Goal: Information Seeking & Learning: Learn about a topic

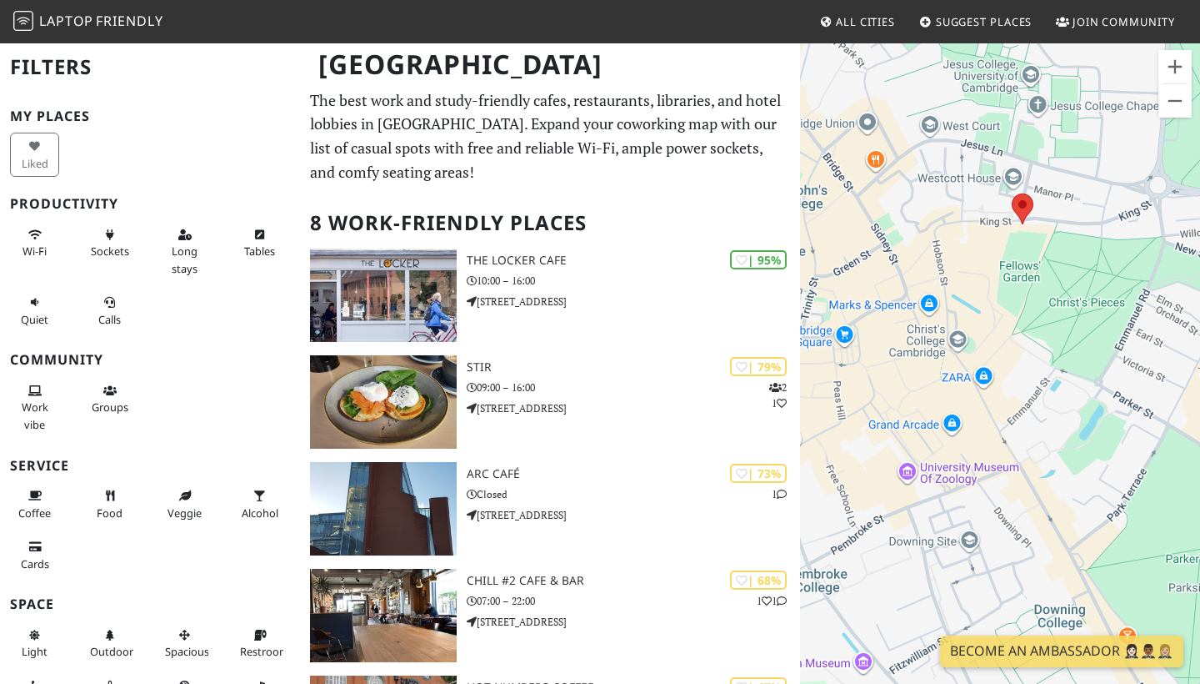
drag, startPoint x: 965, startPoint y: 398, endPoint x: 1123, endPoint y: 396, distance: 157.6
click at [1123, 396] on div "To navigate, press the arrow keys." at bounding box center [1000, 384] width 400 height 684
drag, startPoint x: 946, startPoint y: 382, endPoint x: 1140, endPoint y: 396, distance: 194.8
click at [1140, 396] on div "To navigate, press the arrow keys." at bounding box center [1000, 384] width 400 height 684
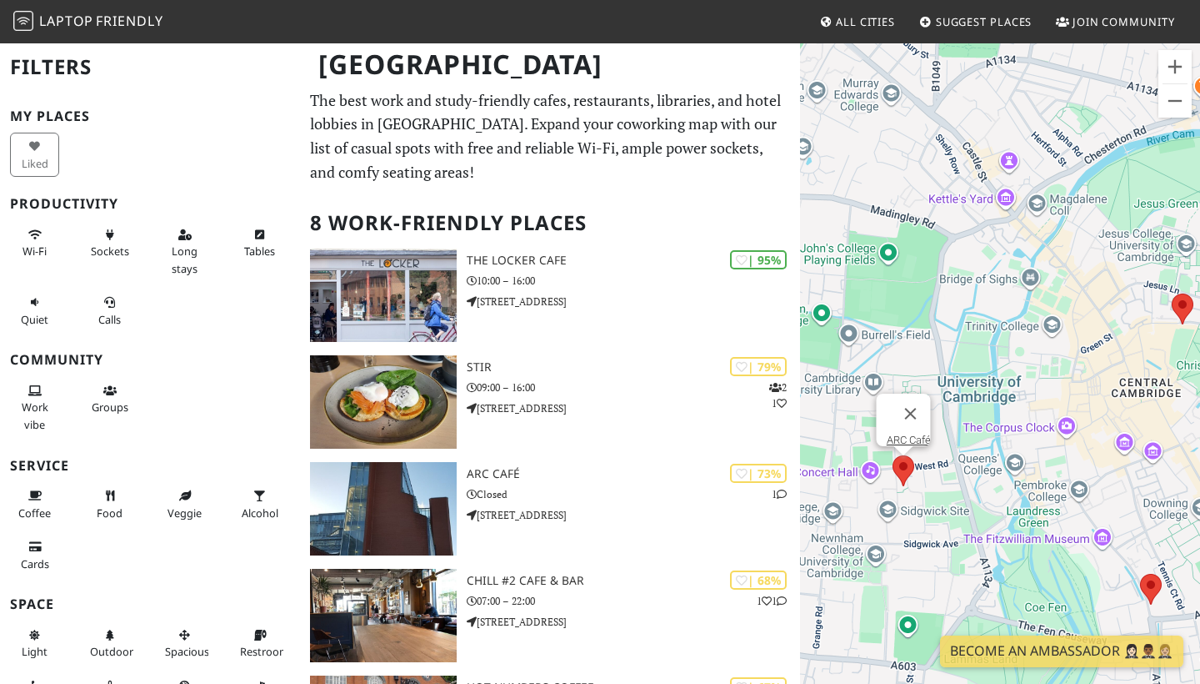
click at [893, 455] on area at bounding box center [893, 455] width 0 height 0
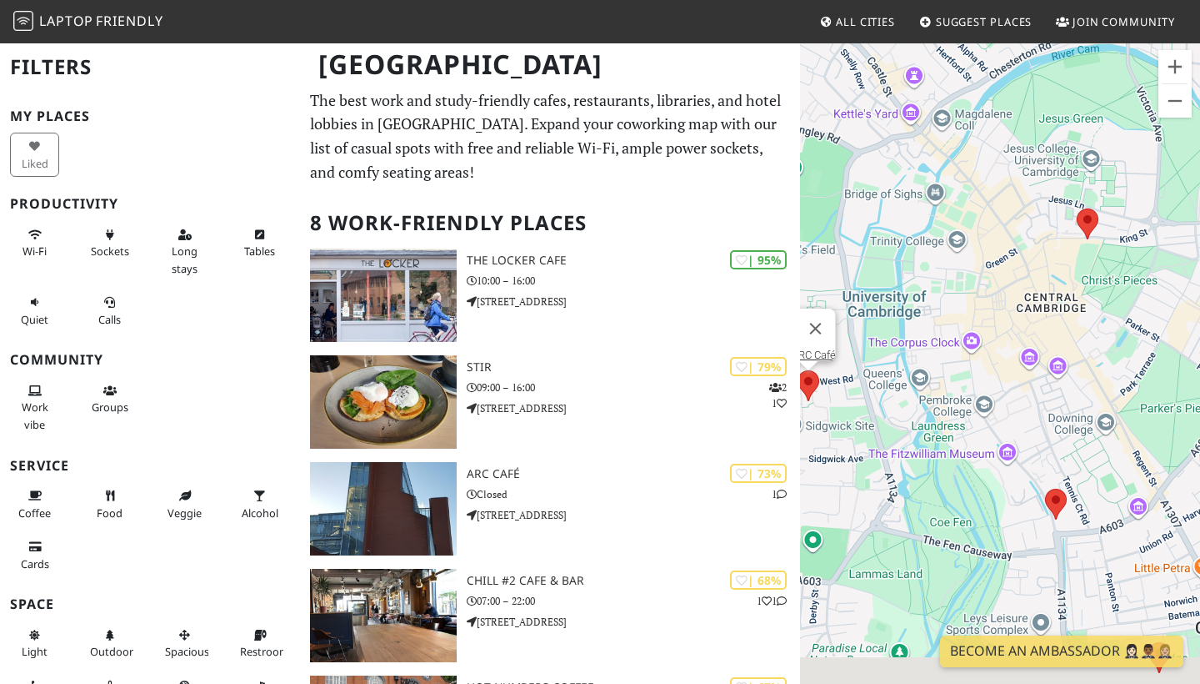
drag, startPoint x: 914, startPoint y: 438, endPoint x: 899, endPoint y: 326, distance: 113.5
click at [901, 326] on div "To navigate, press the arrow keys. [GEOGRAPHIC_DATA]" at bounding box center [1000, 384] width 400 height 684
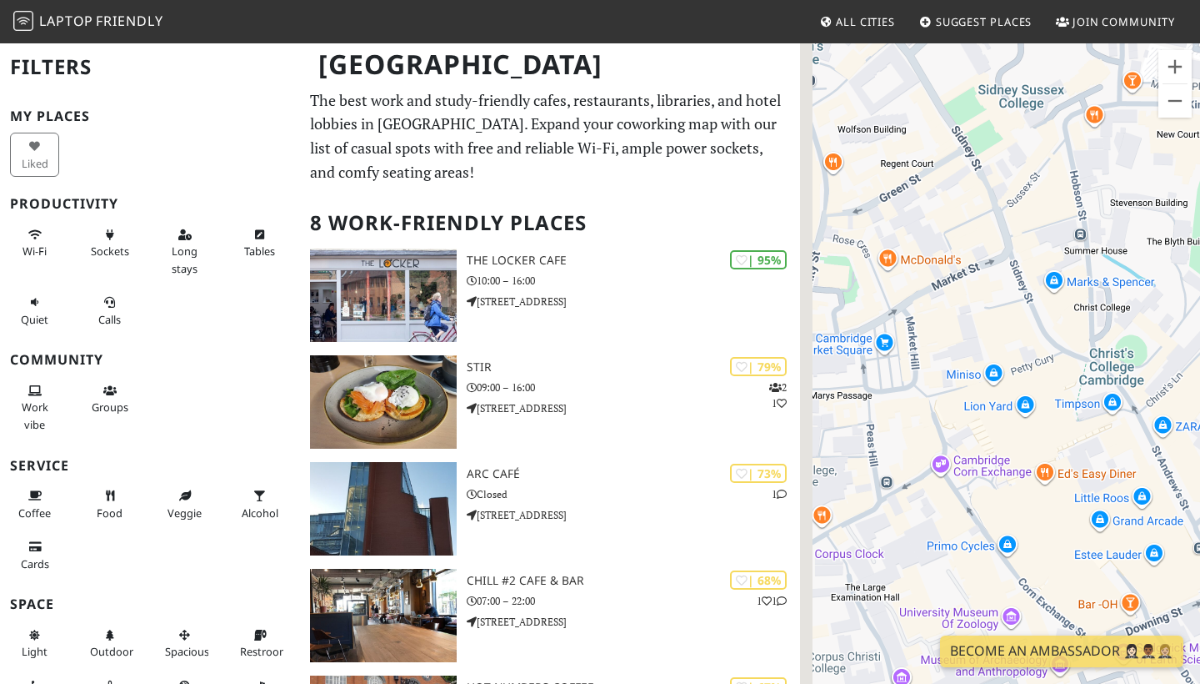
drag, startPoint x: 954, startPoint y: 416, endPoint x: 1125, endPoint y: 413, distance: 171.8
click at [1126, 413] on div "To navigate, press the arrow keys. [GEOGRAPHIC_DATA]" at bounding box center [1000, 384] width 400 height 684
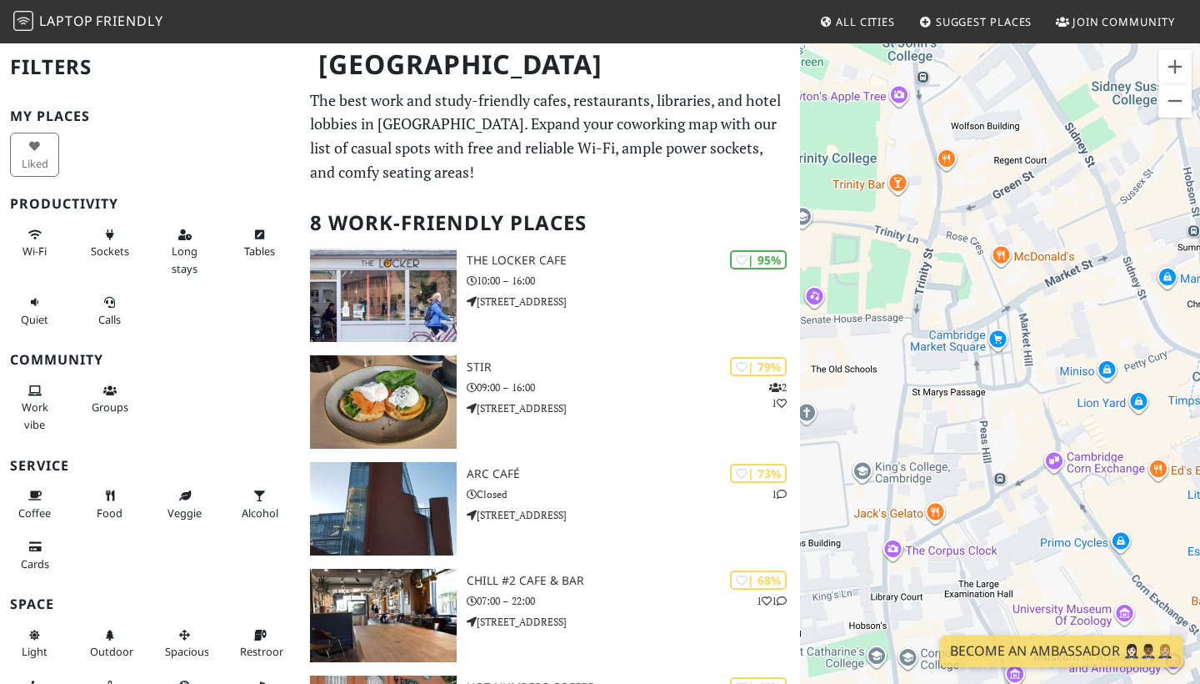
drag, startPoint x: 970, startPoint y: 451, endPoint x: 1092, endPoint y: 419, distance: 125.8
click at [1092, 419] on div "To navigate, press the arrow keys. [GEOGRAPHIC_DATA]" at bounding box center [1000, 384] width 400 height 684
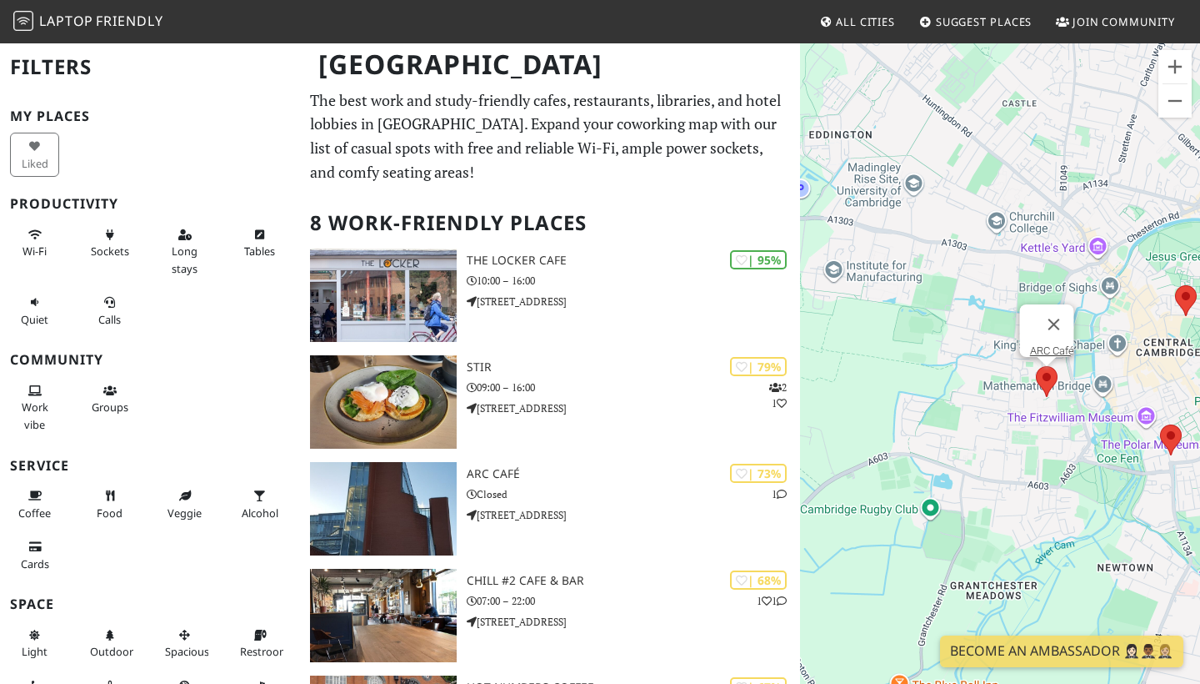
drag, startPoint x: 1181, startPoint y: 314, endPoint x: 1062, endPoint y: 314, distance: 119.2
click at [1064, 314] on div "To navigate, press the arrow keys. [GEOGRAPHIC_DATA]" at bounding box center [1000, 384] width 400 height 684
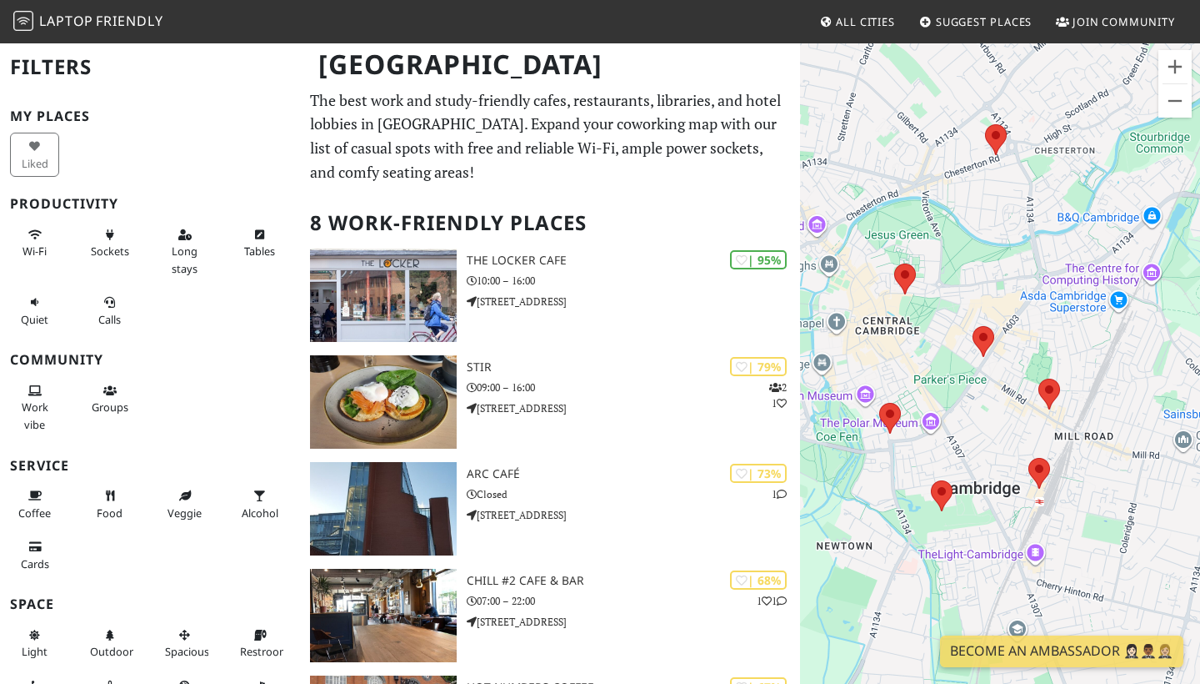
drag, startPoint x: 1099, startPoint y: 372, endPoint x: 1118, endPoint y: 334, distance: 42.1
click at [1118, 334] on div "To navigate, press the arrow keys. [GEOGRAPHIC_DATA]" at bounding box center [1000, 384] width 400 height 684
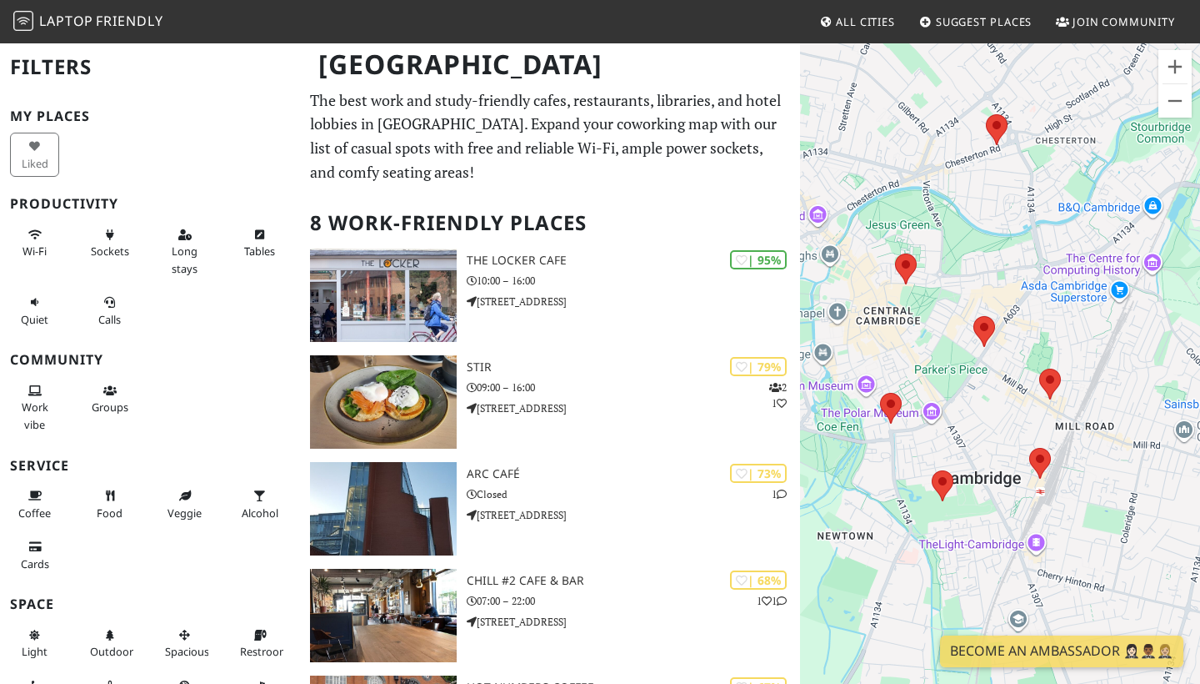
click at [1030, 448] on area at bounding box center [1030, 448] width 0 height 0
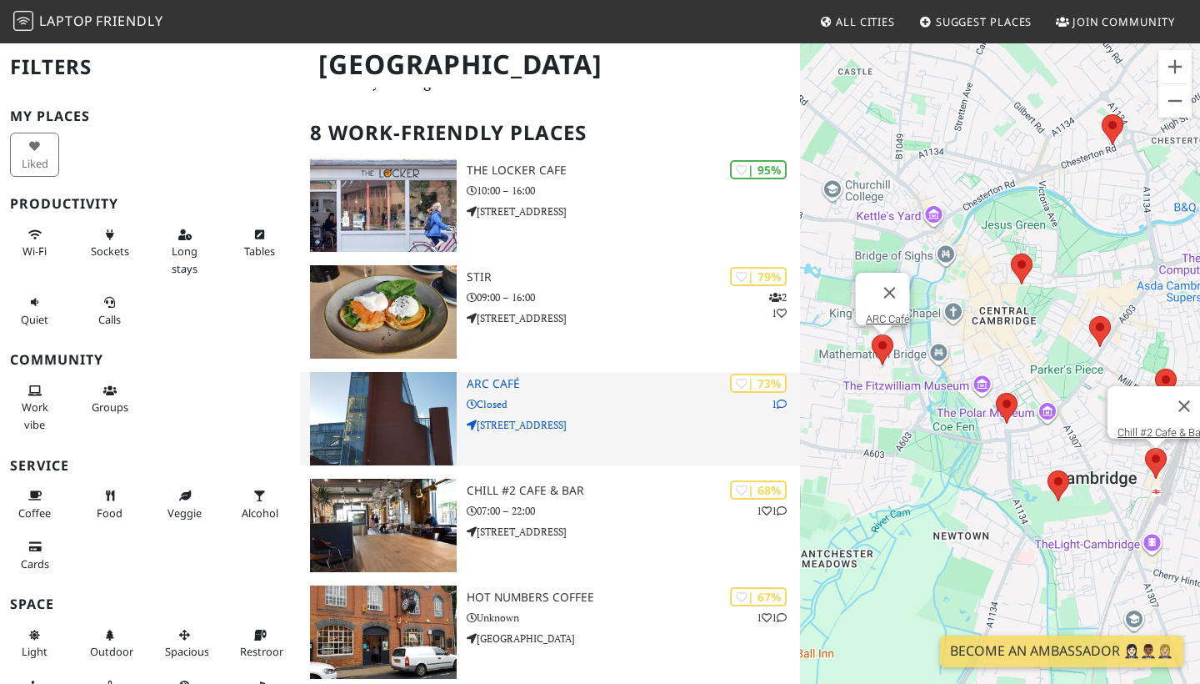
scroll to position [103, 0]
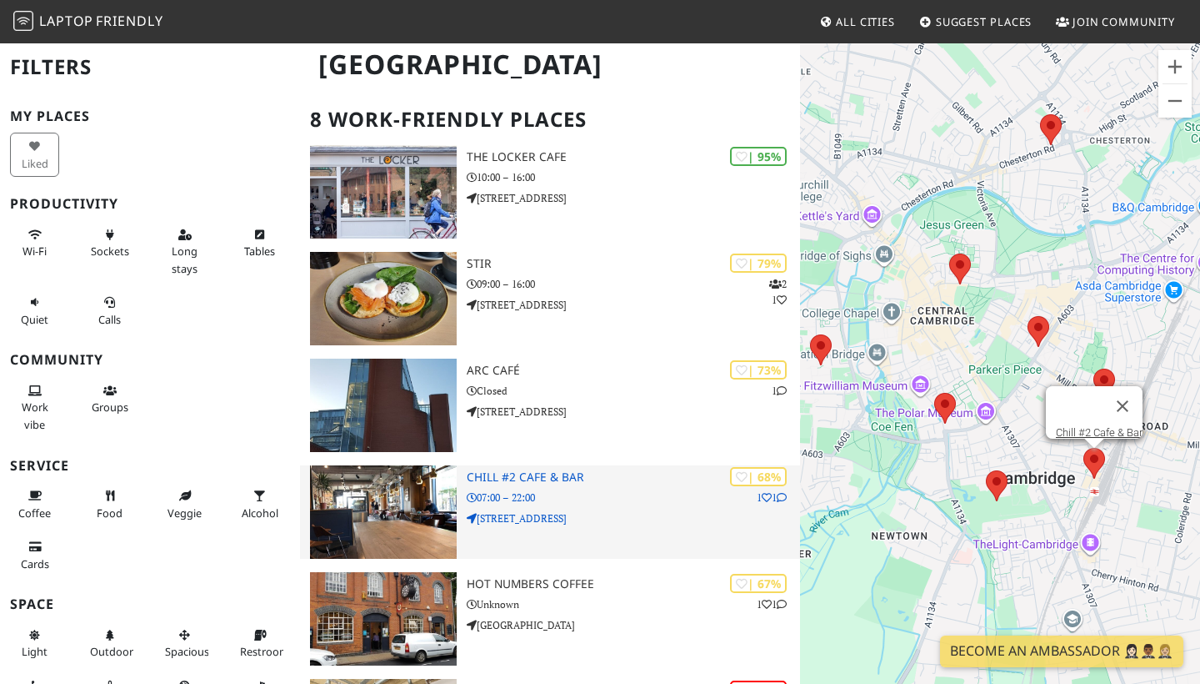
click at [537, 470] on h3 "Chill #2 Cafe & Bar" at bounding box center [633, 477] width 333 height 14
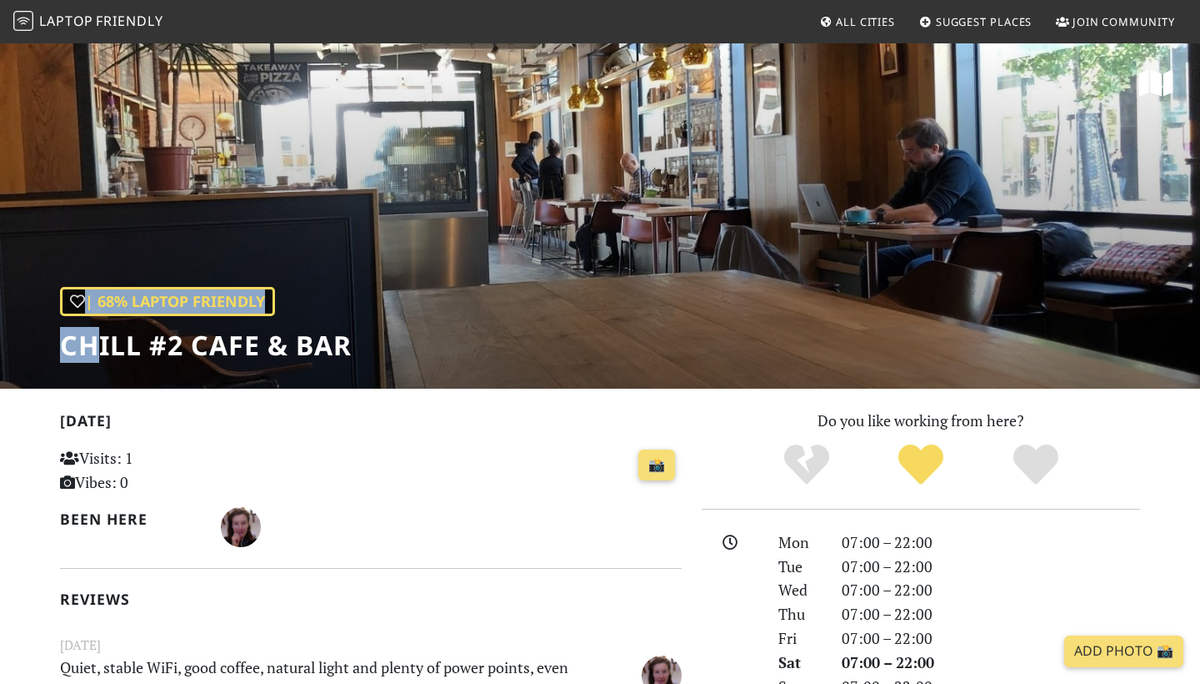
drag, startPoint x: 383, startPoint y: 356, endPoint x: 103, endPoint y: 356, distance: 280.1
click at [103, 356] on div "| 68% Laptop Friendly Chill #2 Cafe & Bar" at bounding box center [600, 215] width 1200 height 347
click at [103, 356] on h1 "Chill #2 Cafe & Bar" at bounding box center [206, 345] width 292 height 32
drag, startPoint x: 67, startPoint y: 352, endPoint x: 354, endPoint y: 348, distance: 287.6
click at [354, 348] on div "| 68% Laptop Friendly Chill #2 Cafe & Bar" at bounding box center [600, 215] width 1200 height 347
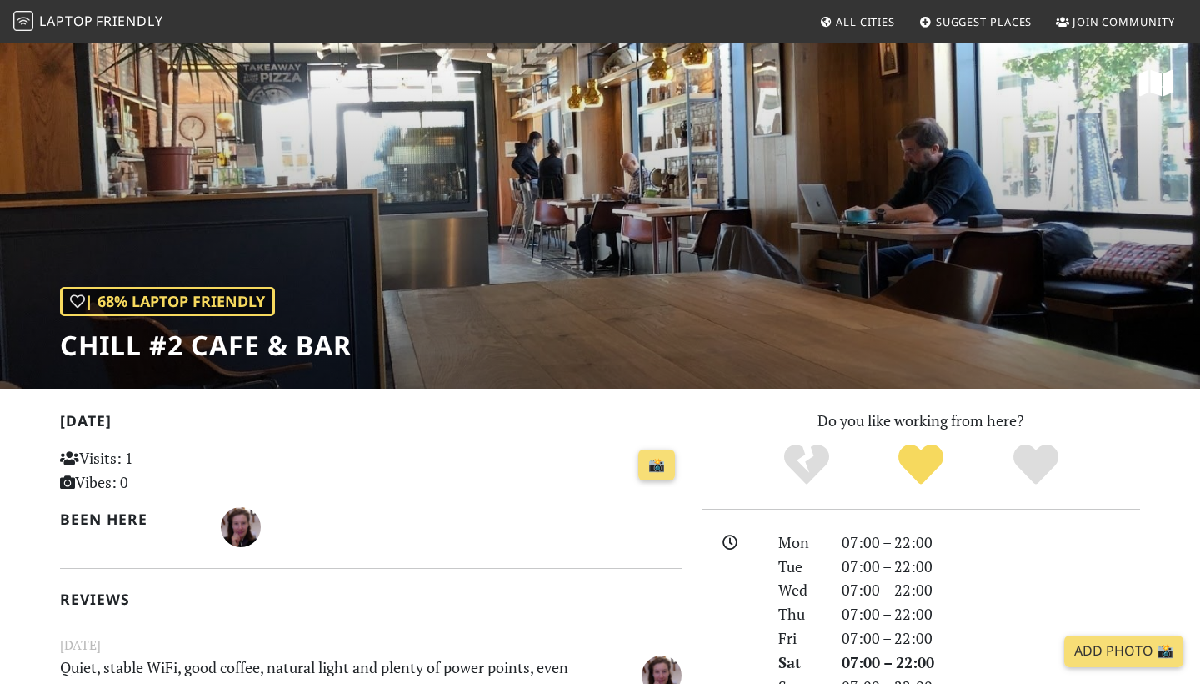
click at [349, 348] on h1 "Chill #2 Cafe & Bar" at bounding box center [206, 345] width 292 height 32
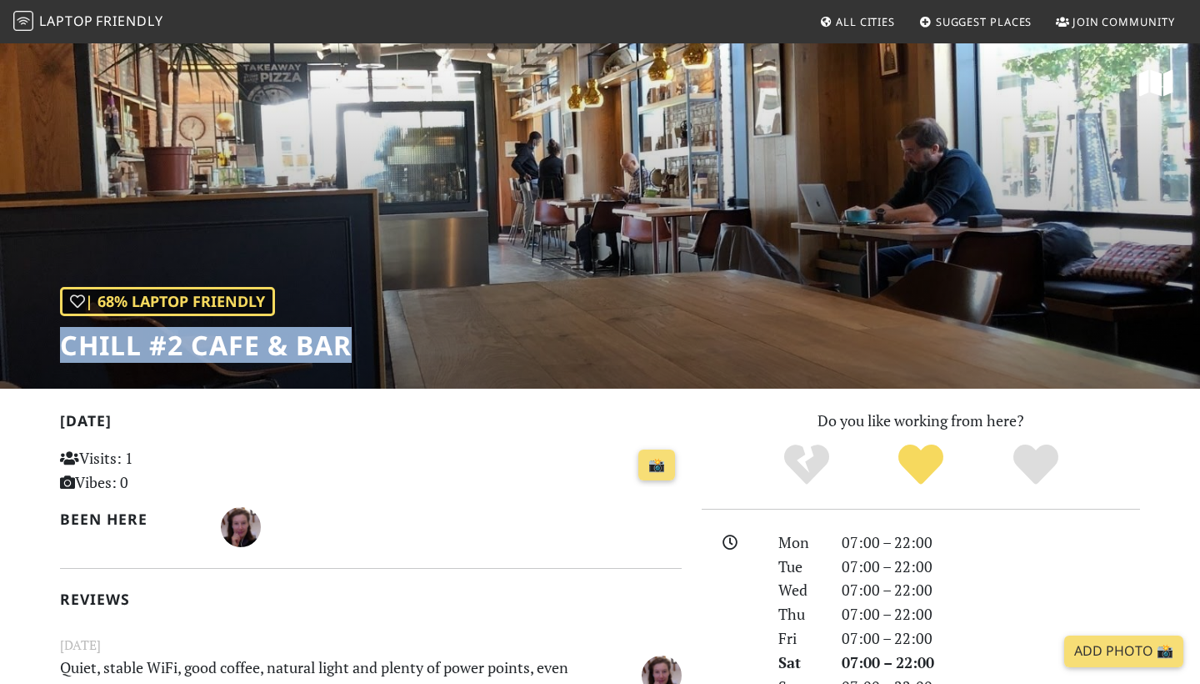
drag, startPoint x: 349, startPoint y: 348, endPoint x: 85, endPoint y: 344, distance: 264.3
click at [85, 344] on h1 "Chill #2 Cafe & Bar" at bounding box center [206, 345] width 292 height 32
copy div "Chill #2 Cafe & Bar"
